Goal: Navigation & Orientation: Find specific page/section

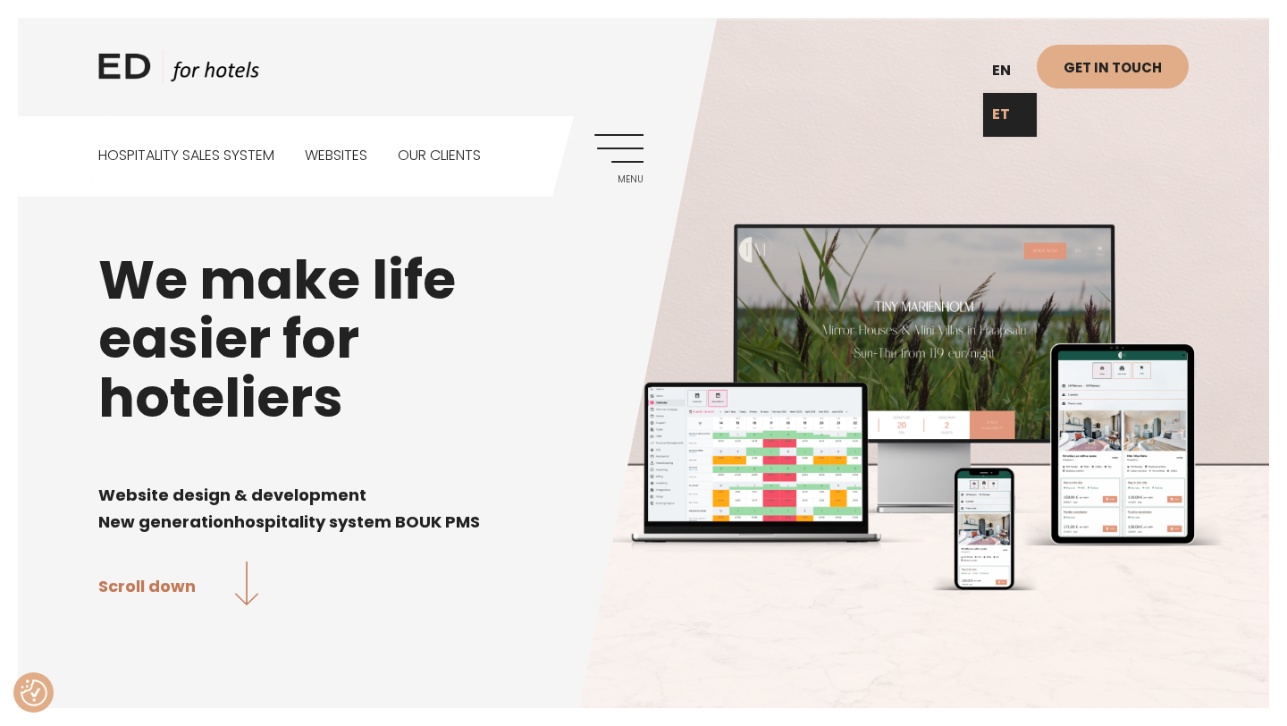
click at [1004, 110] on link "ET" at bounding box center [1010, 115] width 54 height 44
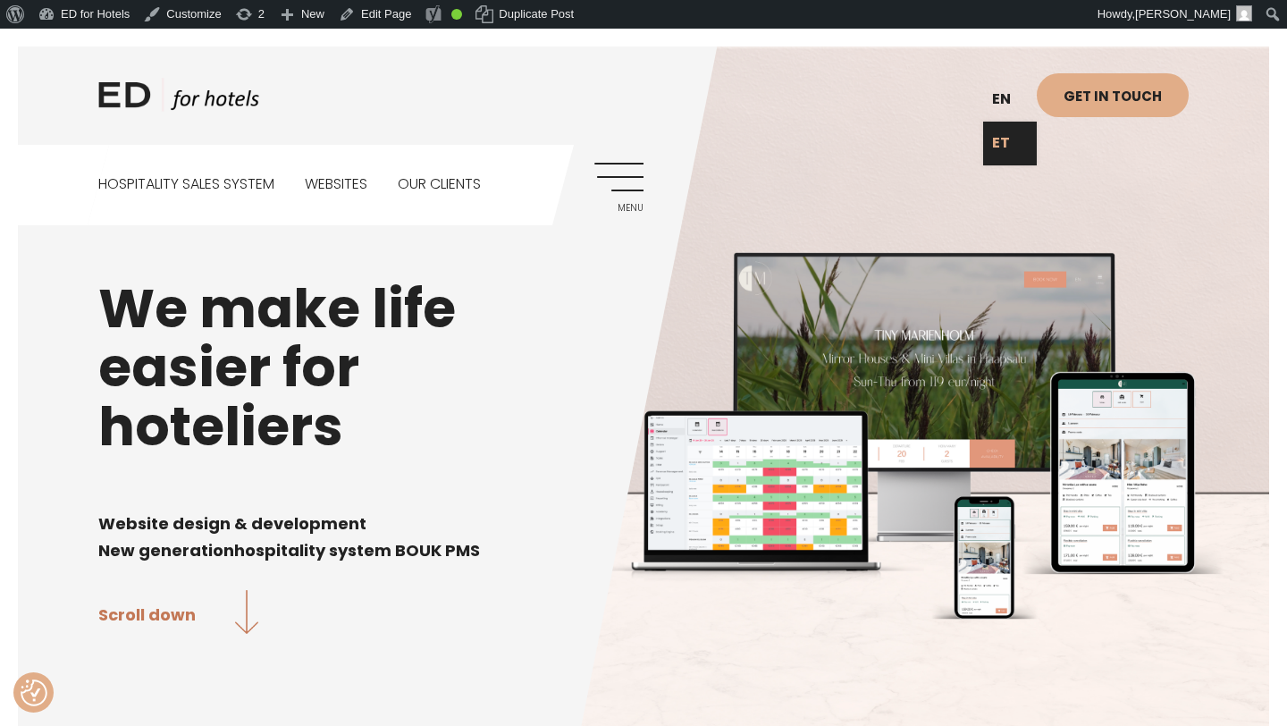
click at [1004, 159] on link "ET" at bounding box center [1010, 144] width 54 height 44
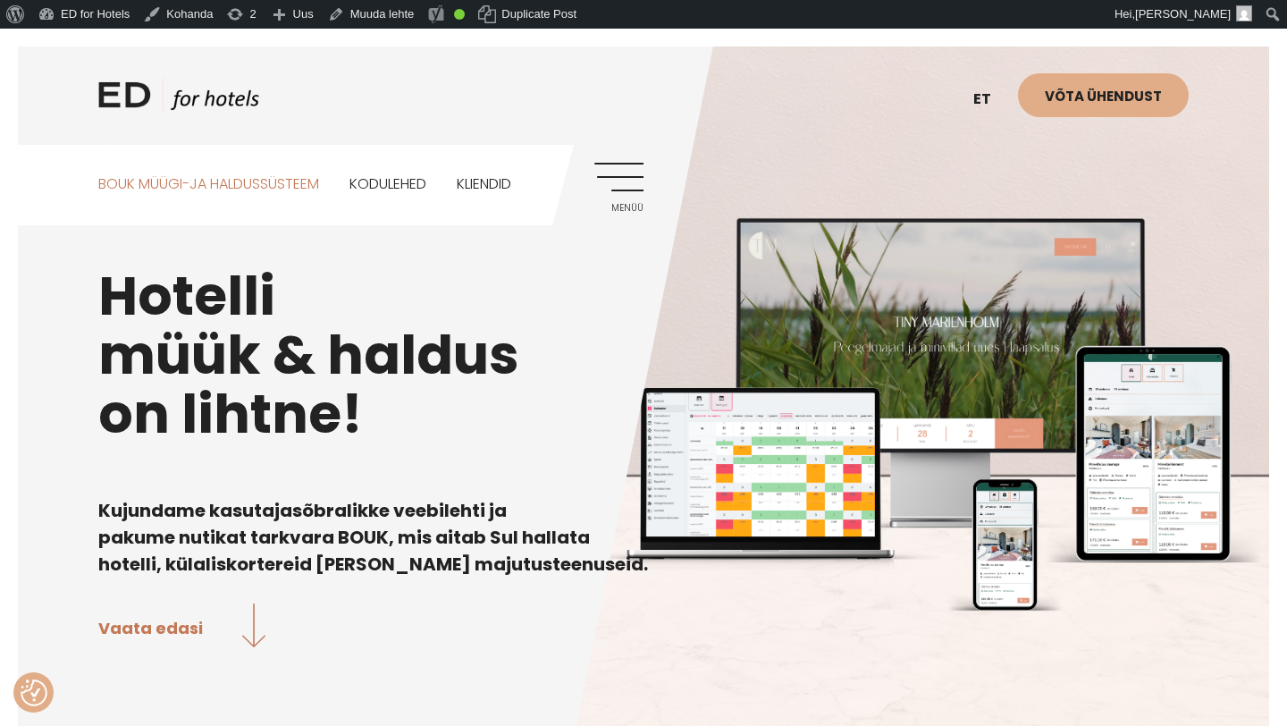
click at [230, 194] on link "BOUK MÜÜGI-JA HALDUSSÜSTEEM" at bounding box center [208, 185] width 221 height 80
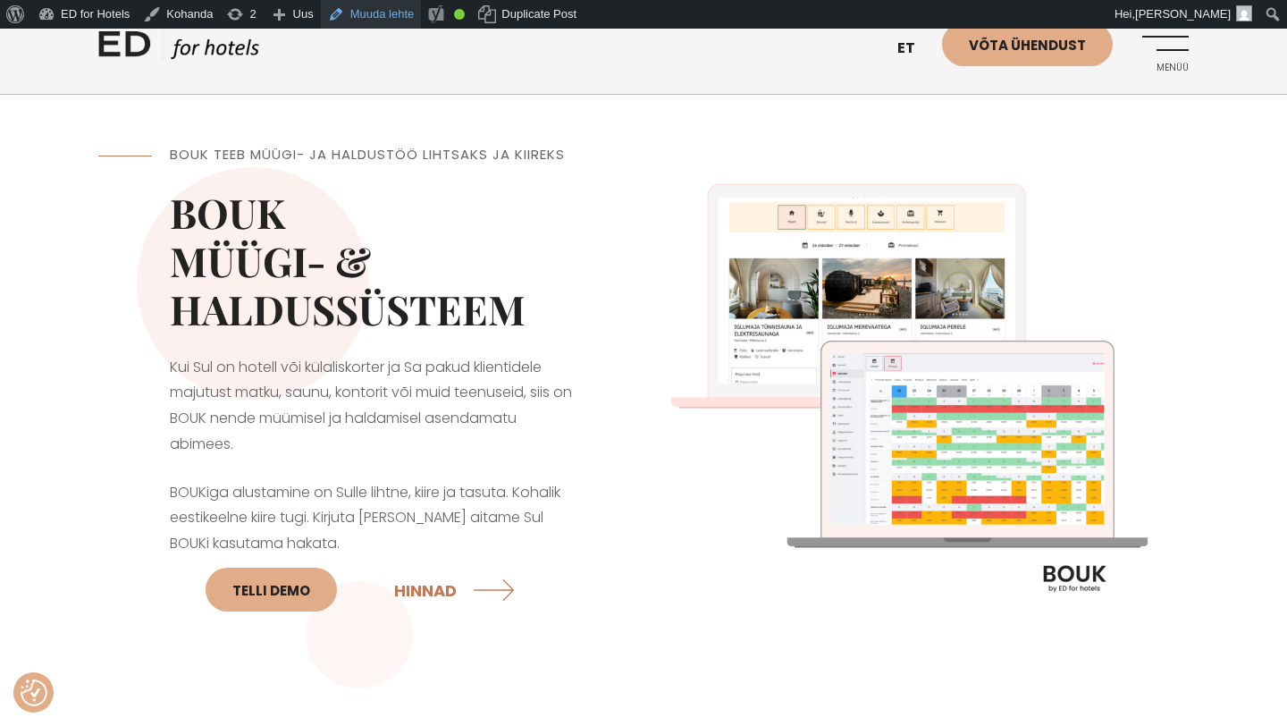
click at [376, 12] on link "Muuda lehte" at bounding box center [371, 14] width 101 height 29
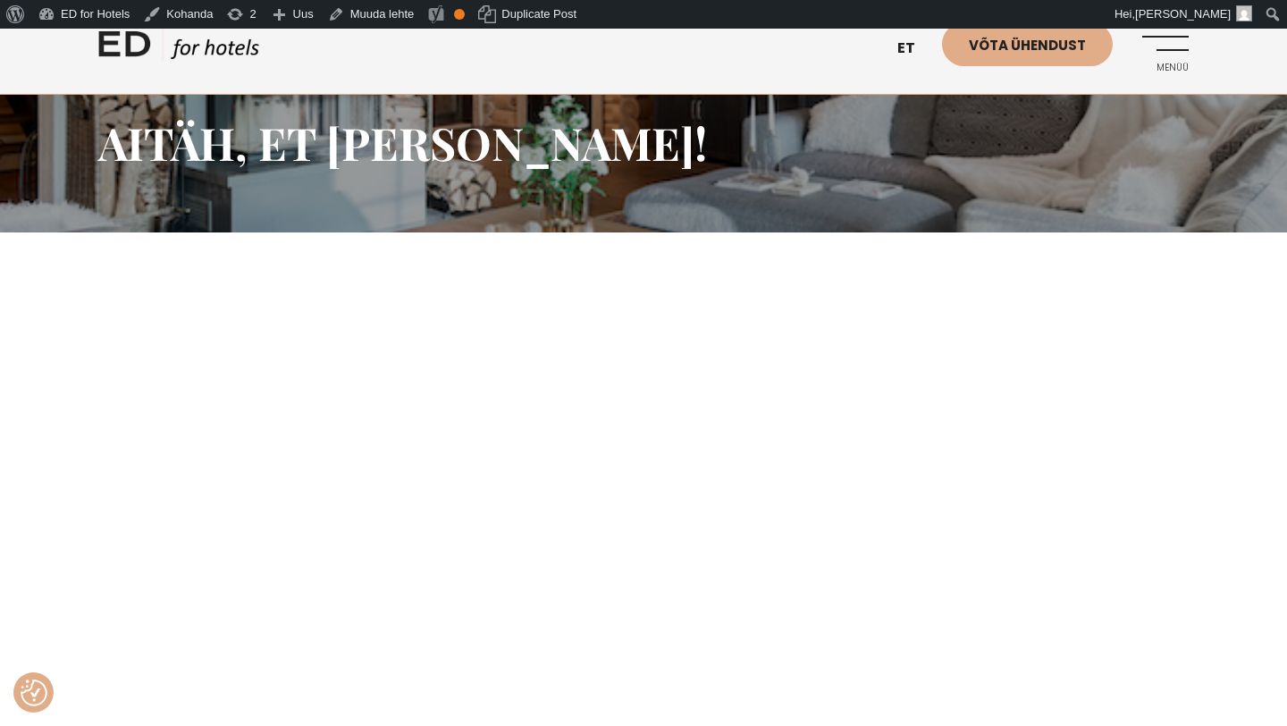
scroll to position [235, 0]
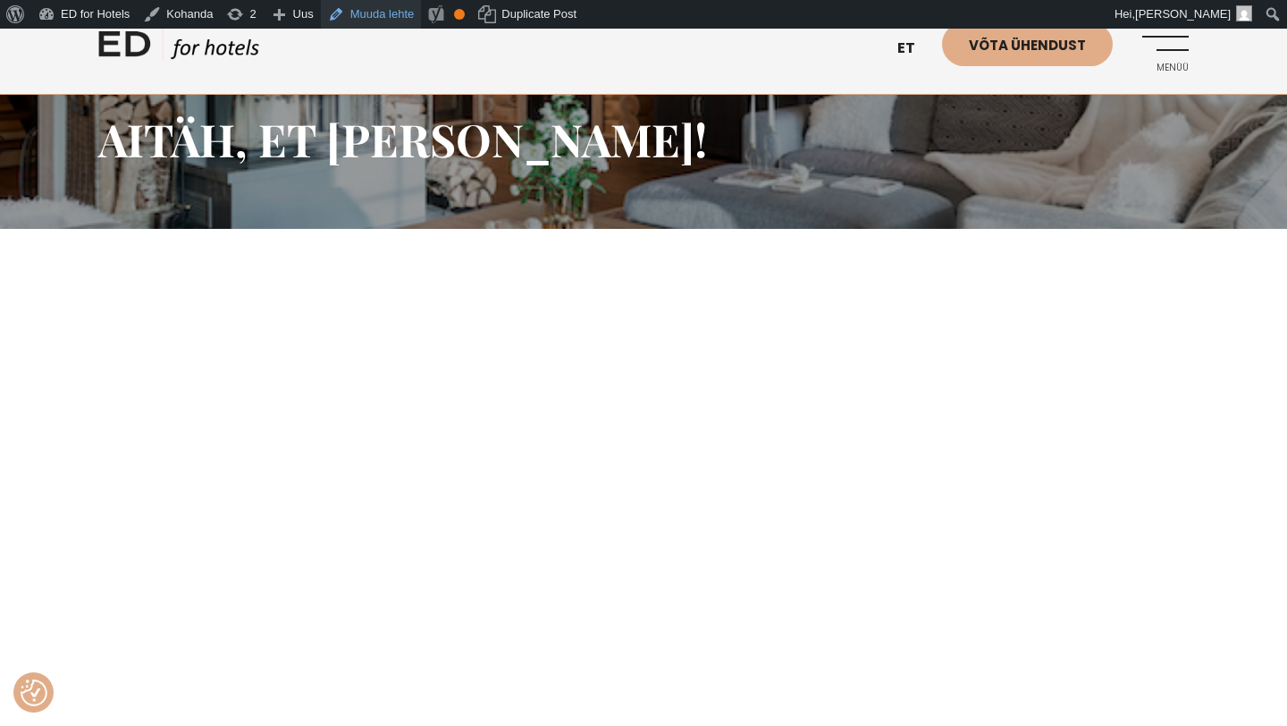
click at [373, 17] on link "Muuda lehte" at bounding box center [371, 14] width 101 height 29
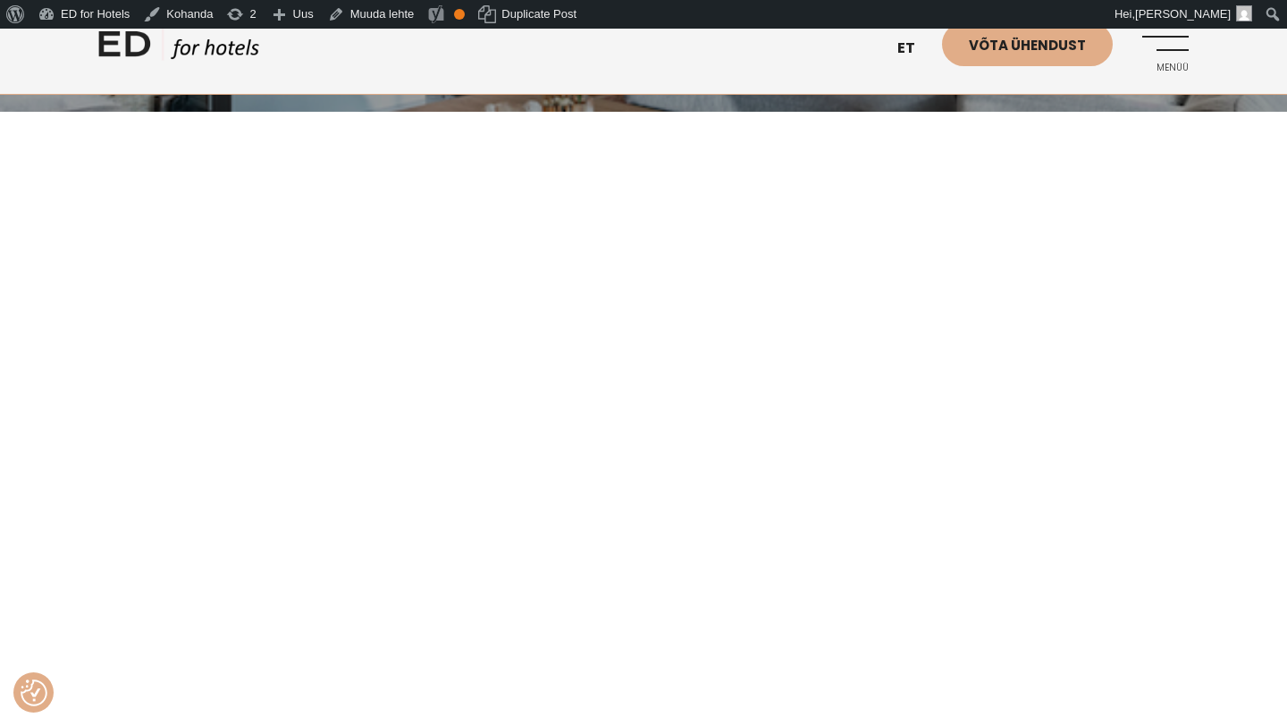
scroll to position [178, 0]
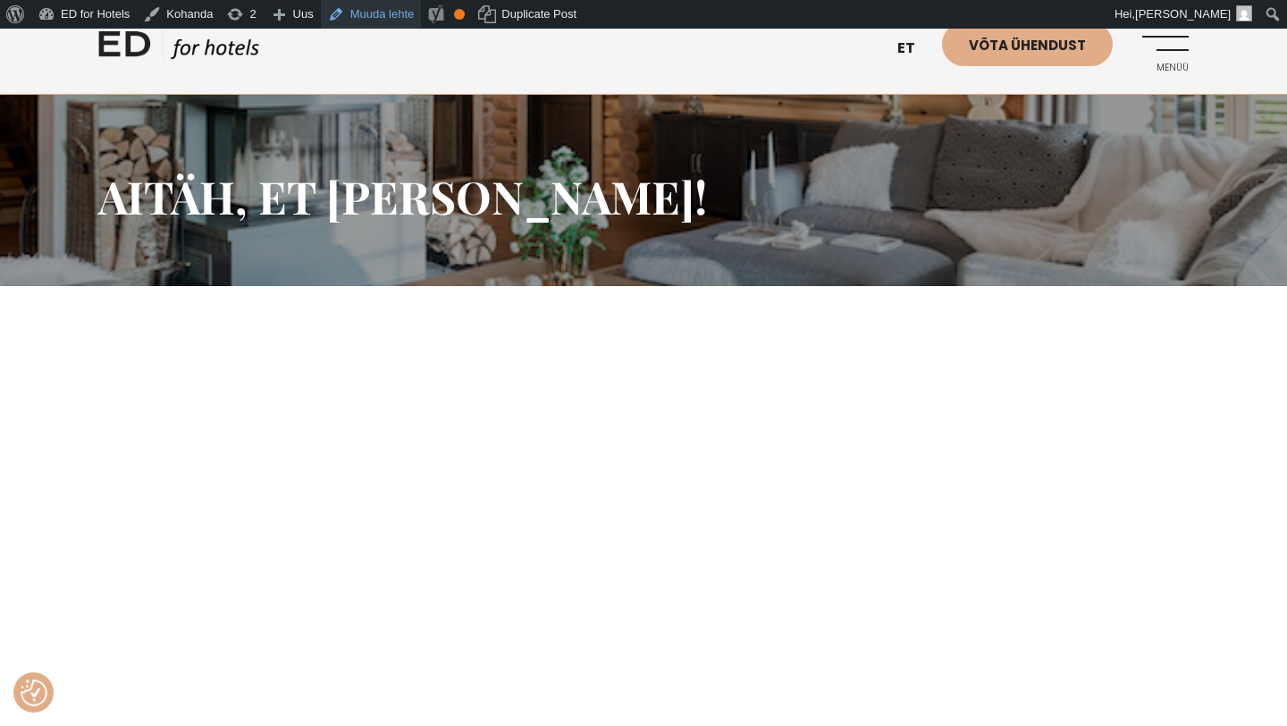
click at [392, 21] on link "Muuda lehte" at bounding box center [371, 14] width 101 height 29
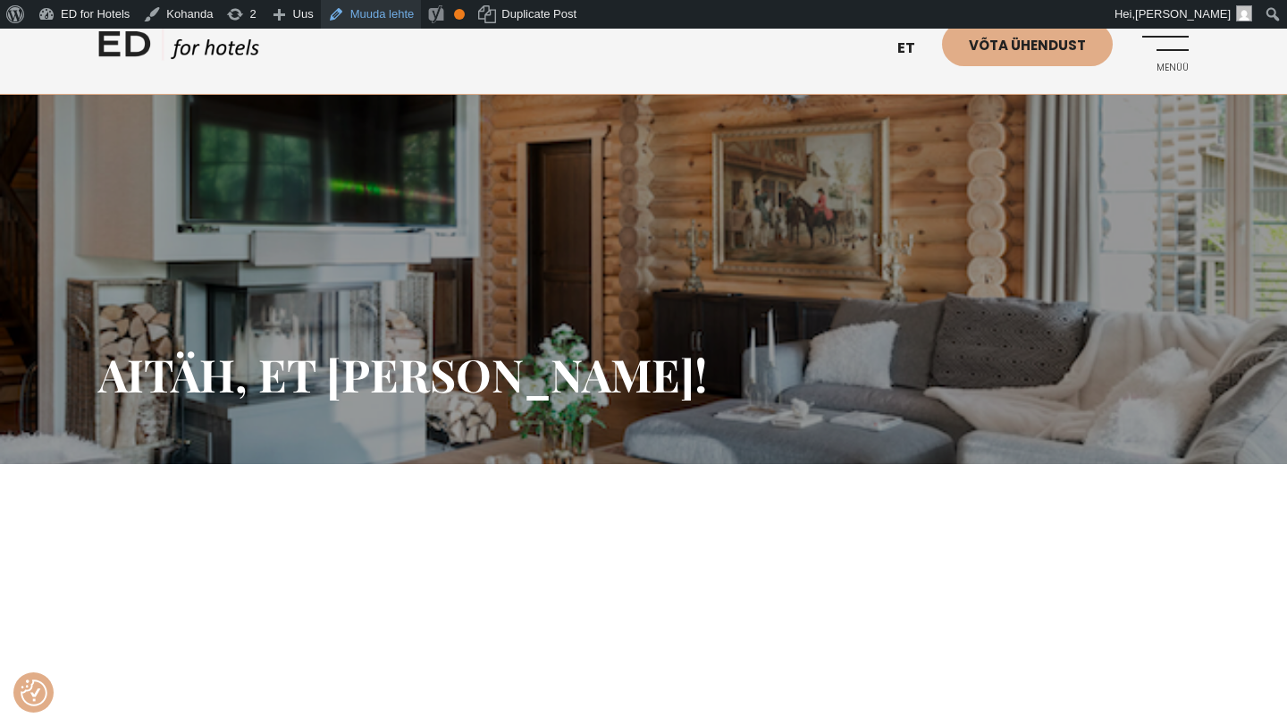
click at [400, 14] on link "Muuda lehte" at bounding box center [371, 14] width 101 height 29
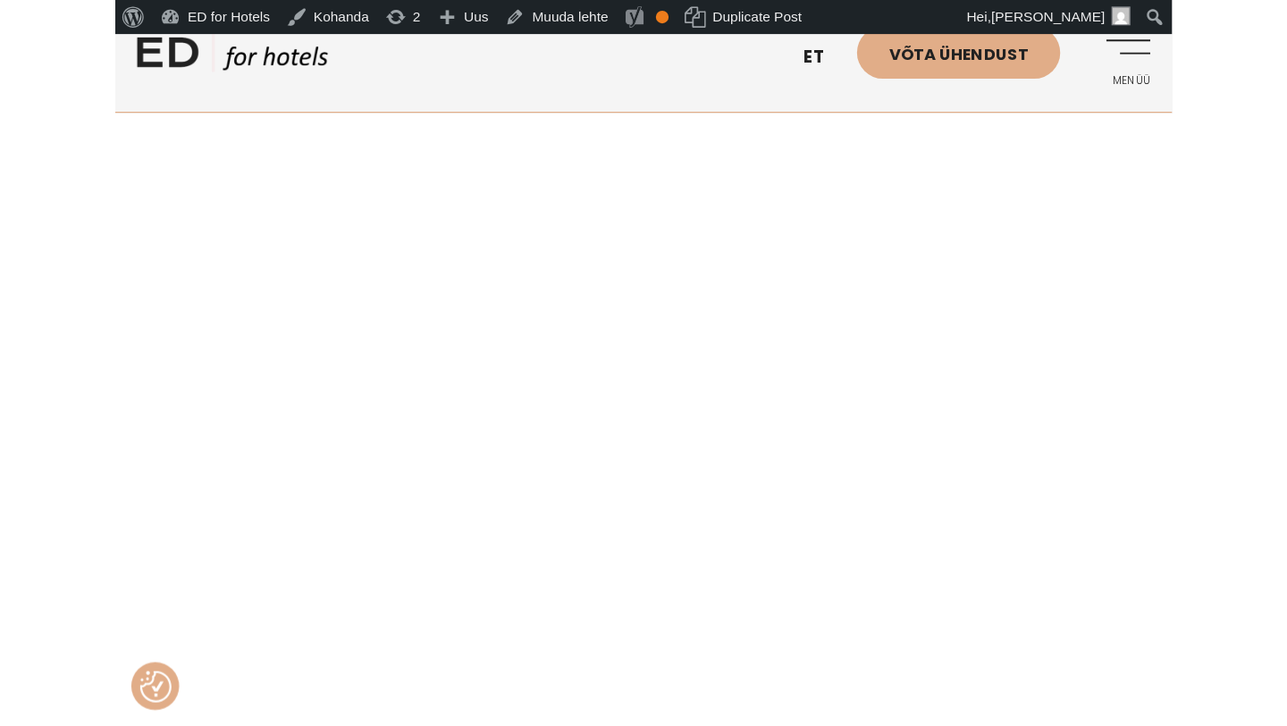
scroll to position [1336, 0]
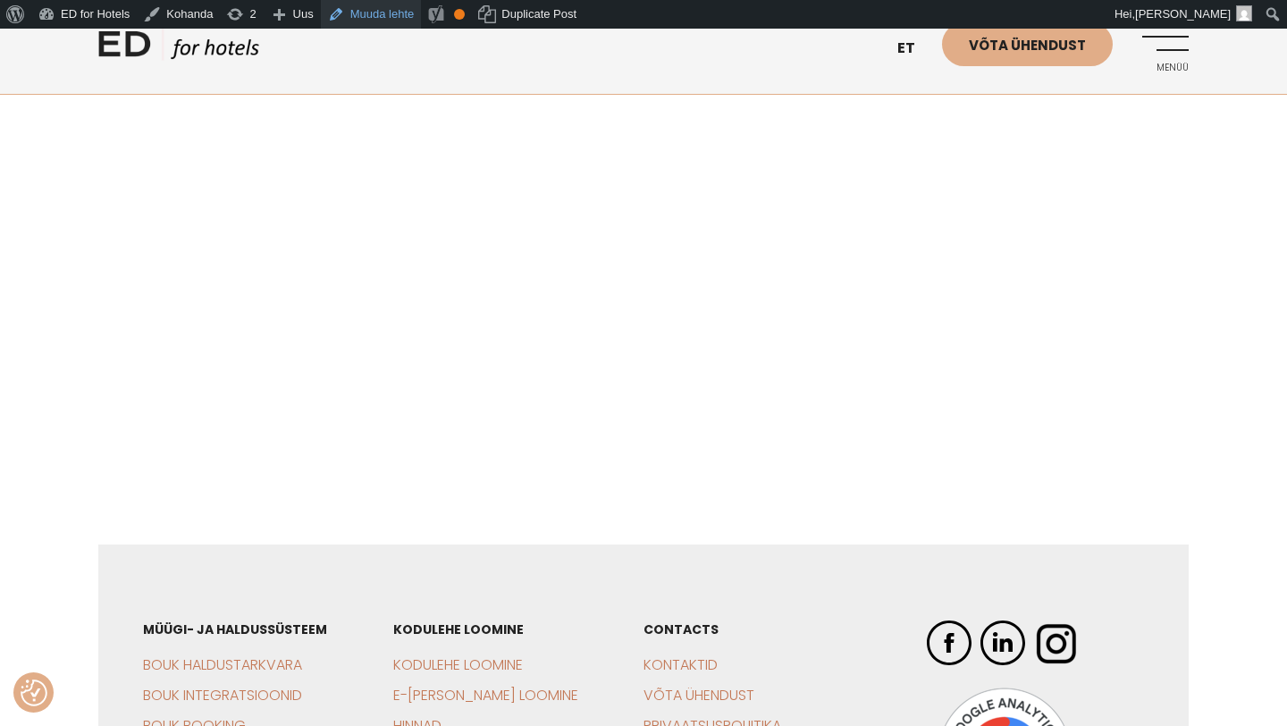
click at [389, 13] on link "Muuda lehte" at bounding box center [371, 14] width 101 height 29
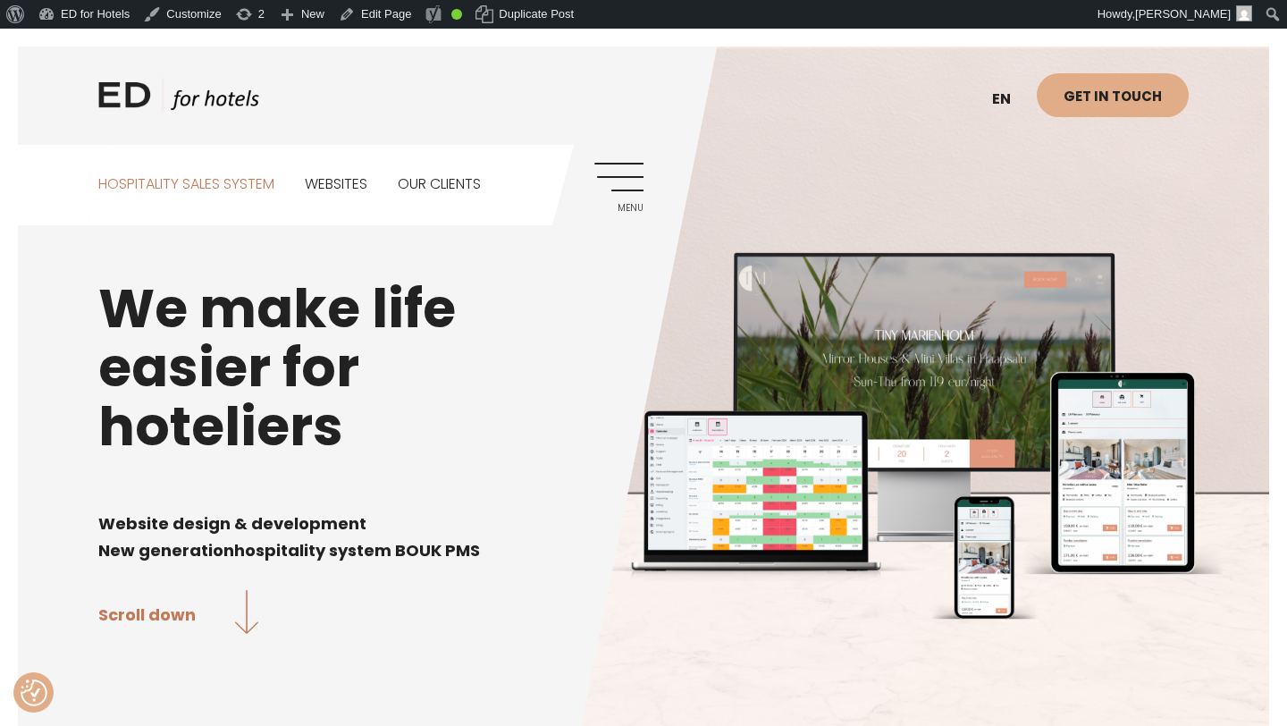
click at [205, 189] on link "Hospitality sales system" at bounding box center [186, 185] width 176 height 80
